Goal: Task Accomplishment & Management: Manage account settings

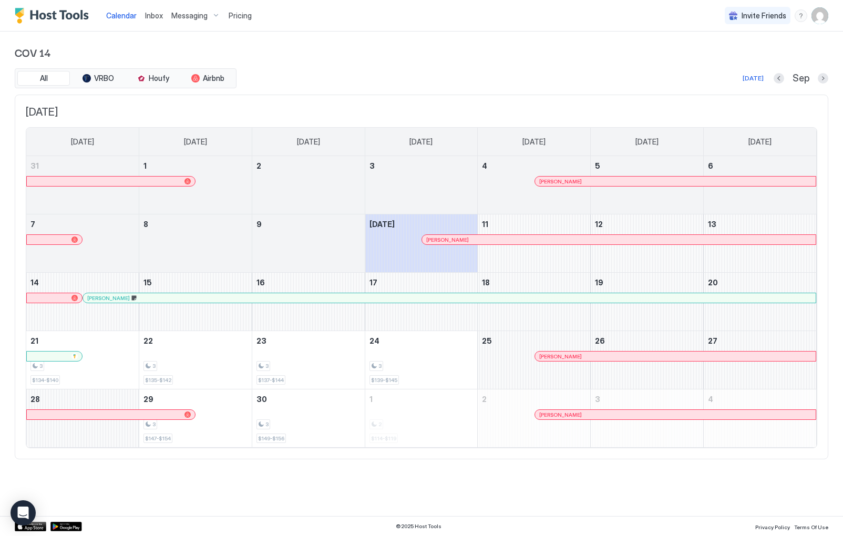
click at [190, 13] on span "Messaging" at bounding box center [189, 15] width 36 height 9
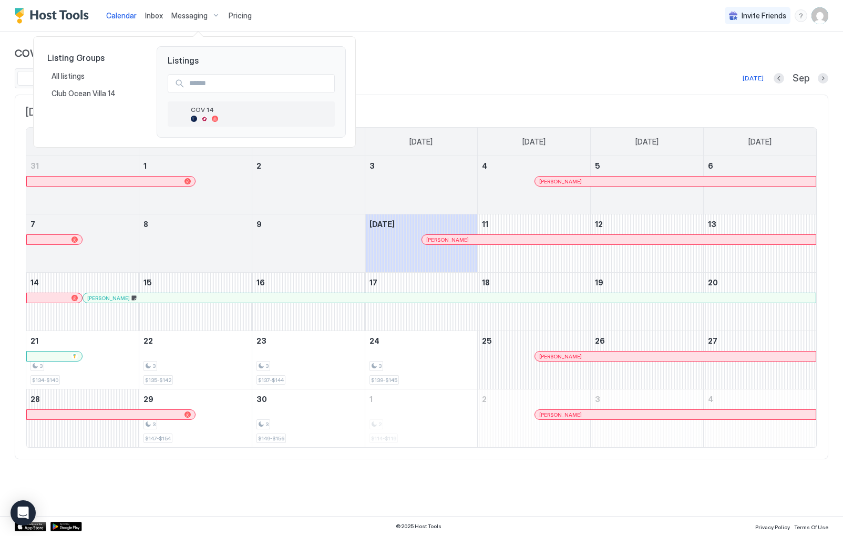
click at [192, 114] on div "COV 14" at bounding box center [261, 114] width 140 height 16
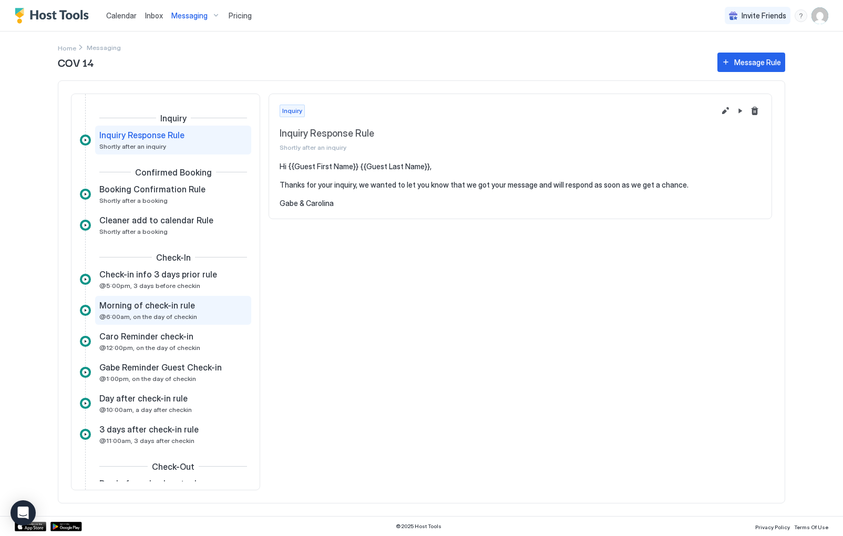
click at [183, 305] on span "Morning of check-in rule" at bounding box center [147, 305] width 96 height 11
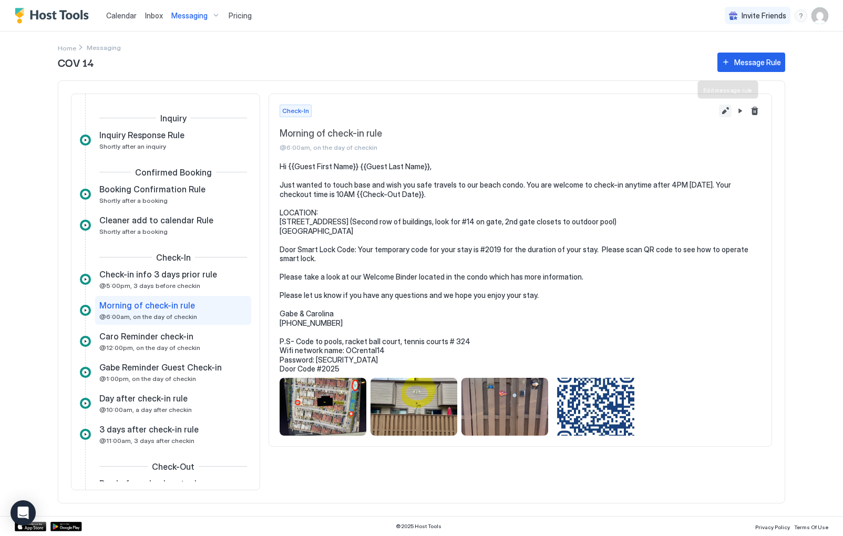
click at [727, 111] on button "Edit message rule" at bounding box center [725, 111] width 13 height 13
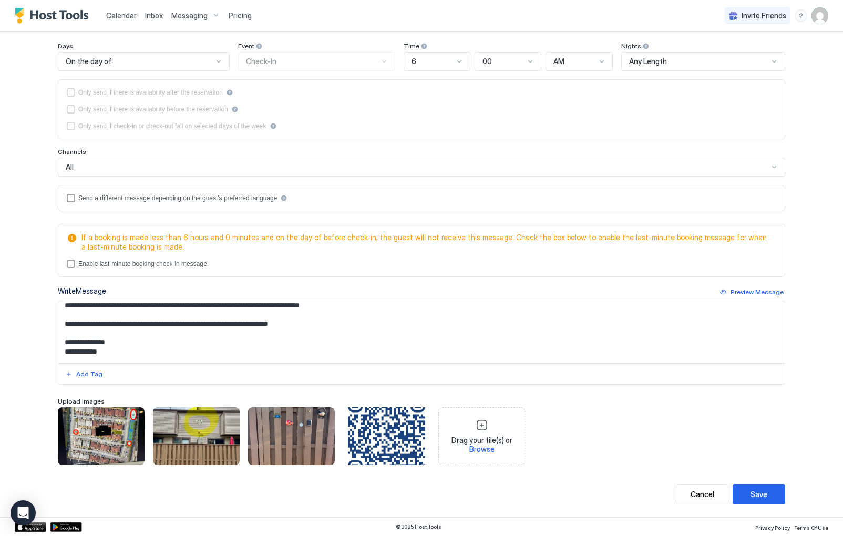
scroll to position [139, 0]
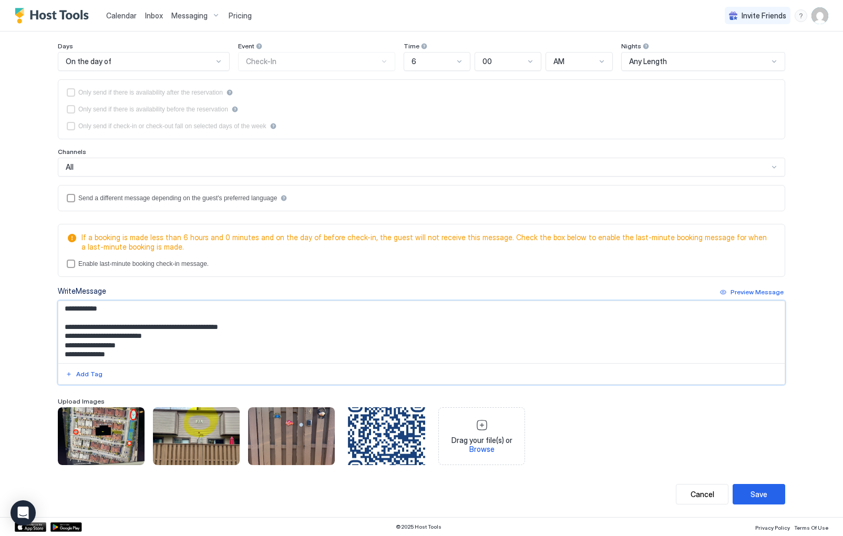
drag, startPoint x: 115, startPoint y: 349, endPoint x: 121, endPoint y: 349, distance: 6.3
click at [121, 349] on textarea "**********" at bounding box center [421, 332] width 726 height 62
type textarea "**********"
click at [754, 494] on div "Save" at bounding box center [758, 494] width 17 height 11
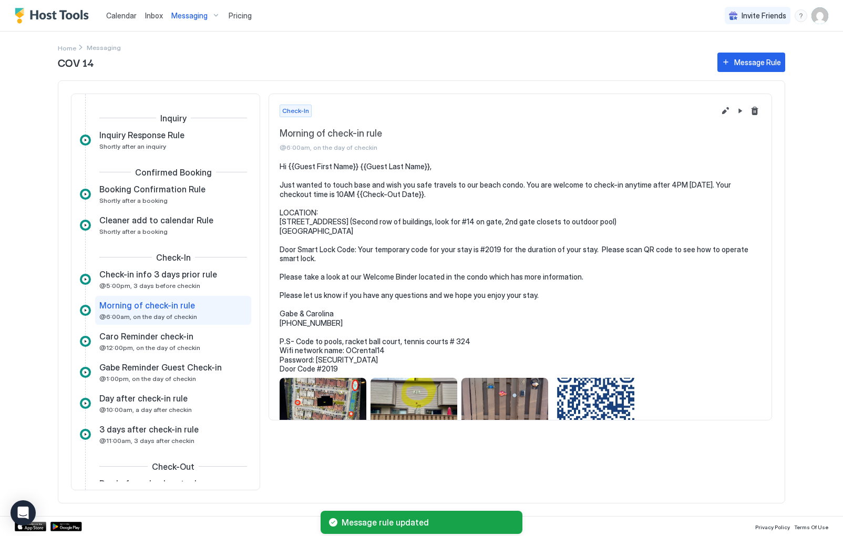
scroll to position [18, 0]
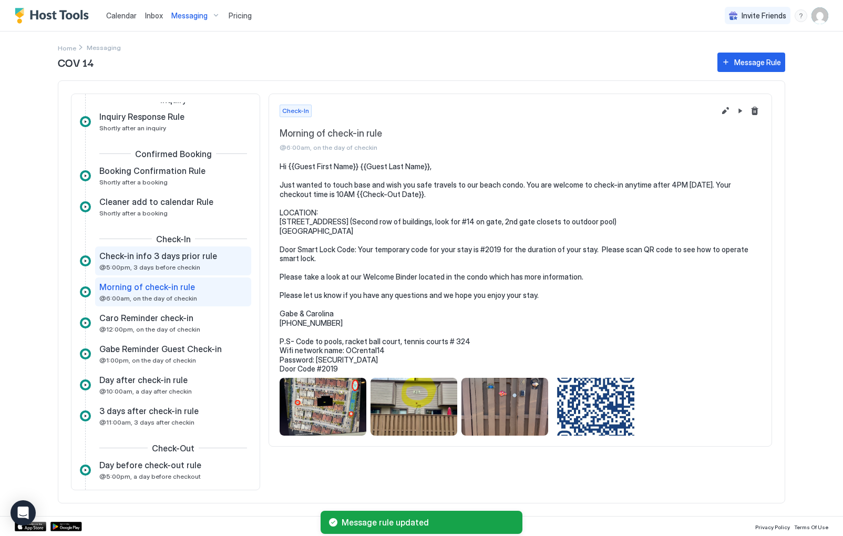
click at [185, 264] on span "@5:00pm, 3 days before checkin" at bounding box center [149, 267] width 101 height 8
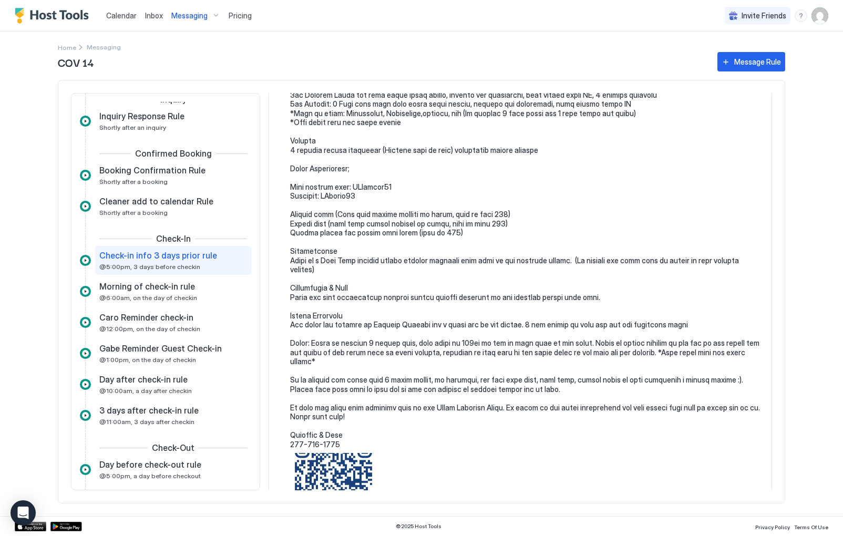
scroll to position [390, 0]
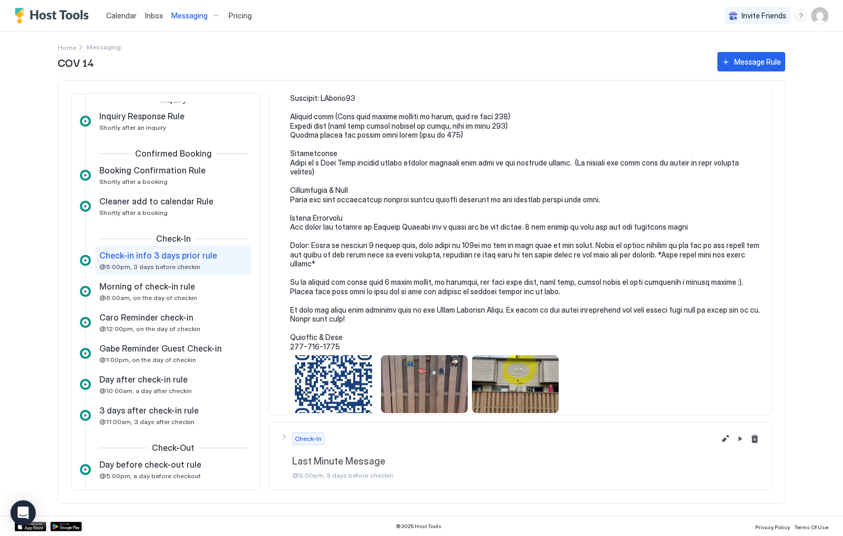
click at [337, 463] on span "Last Minute Message" at bounding box center [503, 462] width 422 height 12
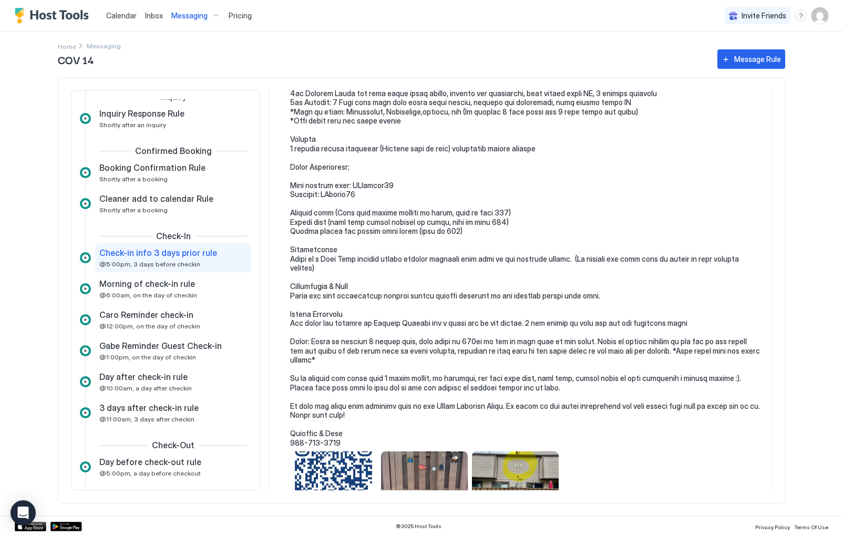
scroll to position [1021, 0]
